Goal: Transaction & Acquisition: Obtain resource

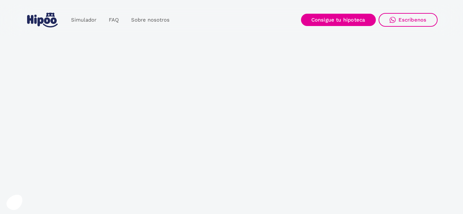
drag, startPoint x: 223, startPoint y: 86, endPoint x: 236, endPoint y: 90, distance: 13.3
click at [236, 90] on h1 "Tu hipoteca ideal empieza aquí" at bounding box center [231, 90] width 260 height 50
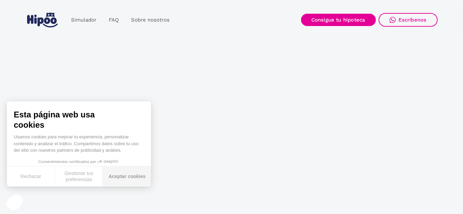
click at [116, 176] on button "Aceptar cookies" at bounding box center [127, 177] width 48 height 20
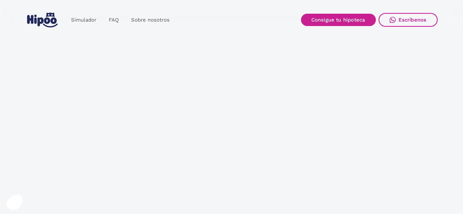
click at [325, 19] on link "Consigue tu hipoteca" at bounding box center [338, 20] width 75 height 12
